Goal: Navigation & Orientation: Find specific page/section

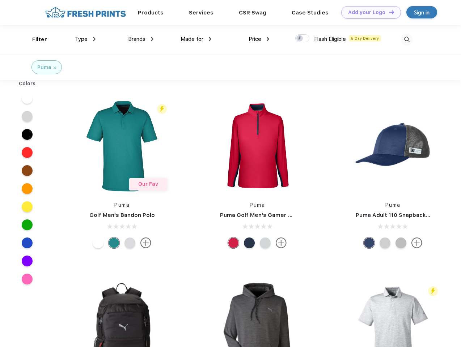
click at [368, 12] on link "Add your Logo Design Tool" at bounding box center [371, 12] width 60 height 13
click at [0, 0] on div "Design Tool" at bounding box center [0, 0] width 0 height 0
click at [388, 12] on link "Add your Logo Design Tool" at bounding box center [371, 12] width 60 height 13
click at [35, 39] on div "Filter" at bounding box center [39, 39] width 15 height 8
click at [85, 39] on span "Type" at bounding box center [81, 39] width 13 height 7
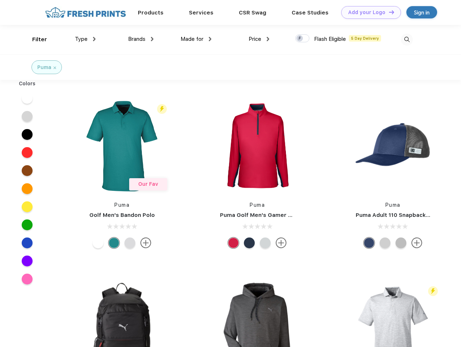
click at [141, 39] on span "Brands" at bounding box center [136, 39] width 17 height 7
click at [196, 39] on span "Made for" at bounding box center [192, 39] width 23 height 7
click at [259, 39] on span "Price" at bounding box center [255, 39] width 13 height 7
click at [303, 39] on div at bounding box center [302, 38] width 14 height 8
click at [300, 39] on input "checkbox" at bounding box center [297, 36] width 5 height 5
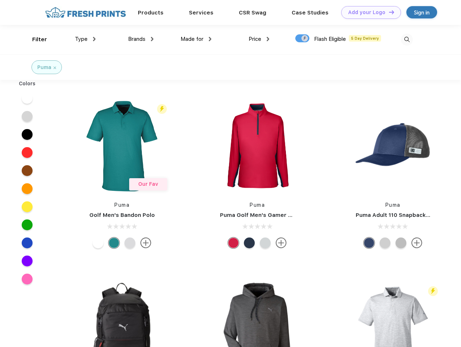
click at [407, 39] on img at bounding box center [407, 40] width 12 height 12
